Goal: Download file/media

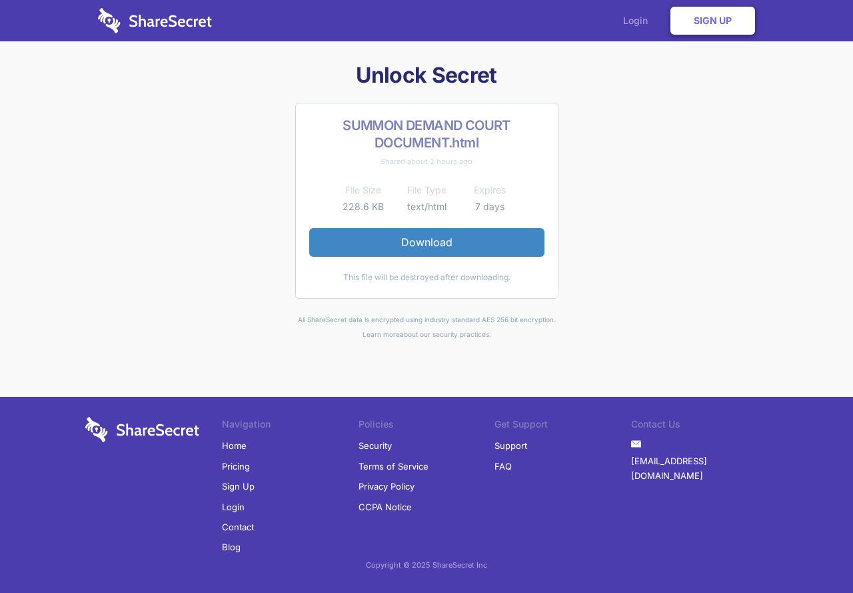
click at [633, 19] on link "Login" at bounding box center [639, 20] width 58 height 41
click at [447, 244] on link "Download" at bounding box center [426, 242] width 235 height 28
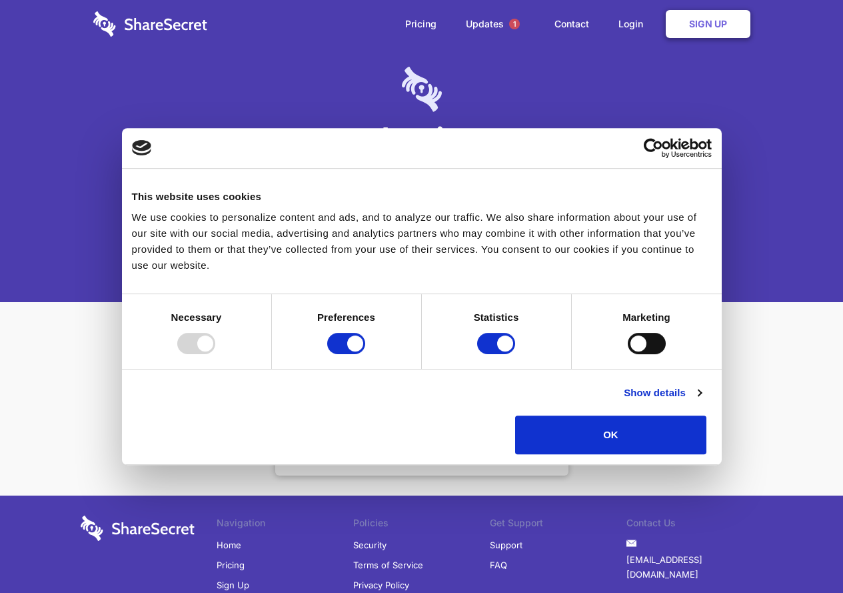
click at [655, 223] on div "Login Don't have an account? Sign Up" at bounding box center [421, 151] width 843 height 302
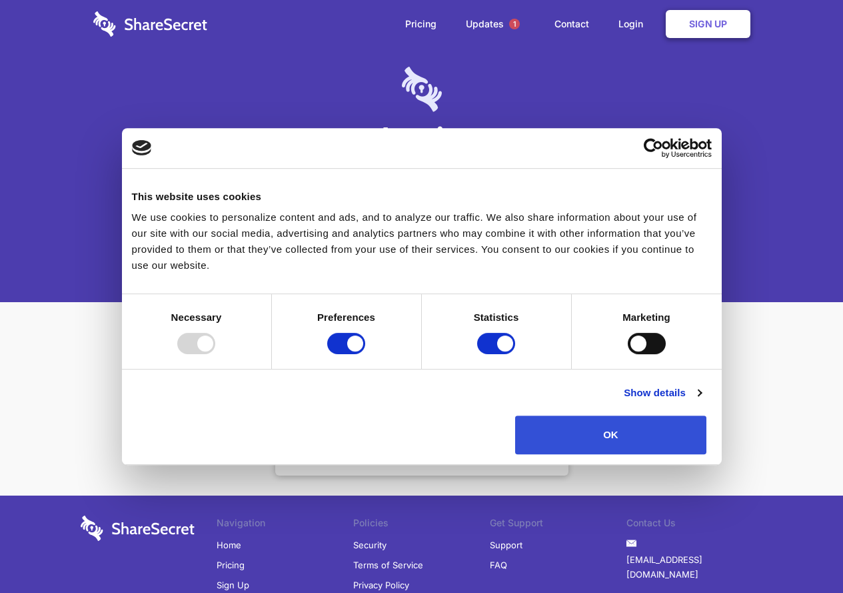
click at [685, 445] on button "OK" at bounding box center [610, 434] width 191 height 39
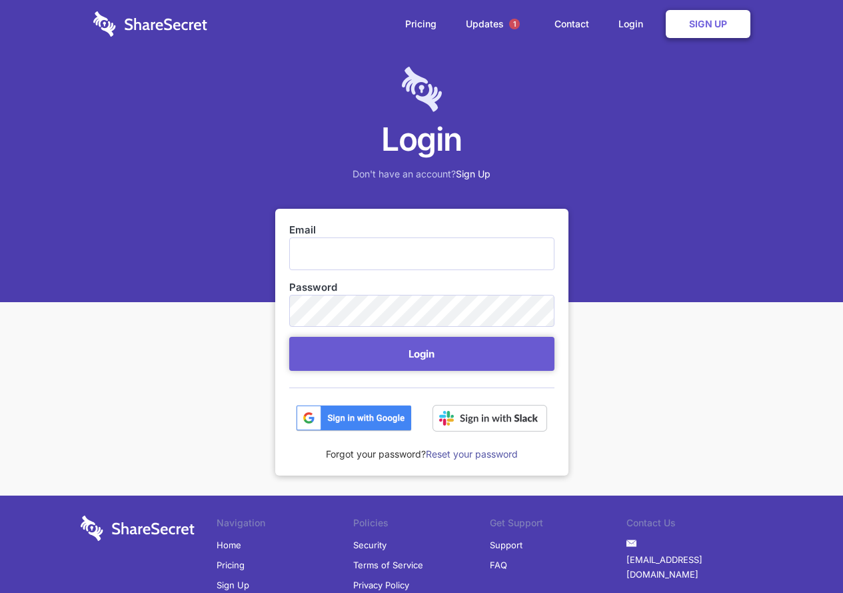
click at [644, 252] on div "Login Don't have an account? Sign Up" at bounding box center [421, 151] width 843 height 302
